Goal: Task Accomplishment & Management: Complete application form

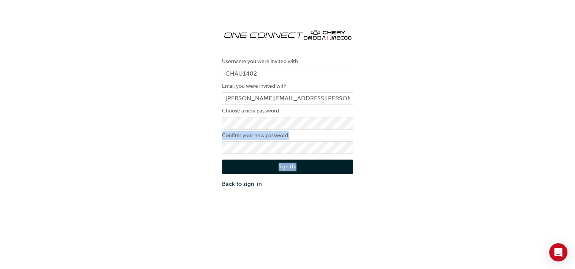
click at [230, 146] on div "Username you were invited with CHAU1402 Email you were invited with [PERSON_NAM…" at bounding box center [287, 105] width 575 height 177
click at [289, 167] on button "Sign Up" at bounding box center [287, 167] width 131 height 14
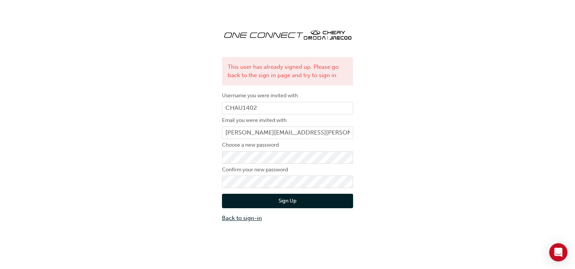
click at [252, 219] on link "Back to sign-in" at bounding box center [287, 218] width 131 height 9
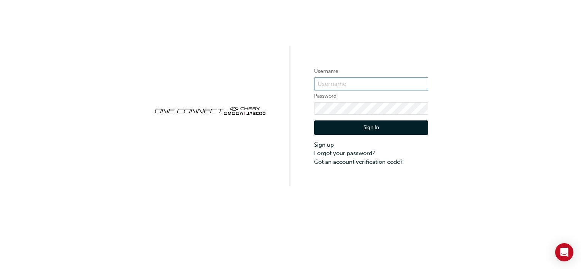
type input "CHAU1402"
